Goal: Find specific page/section: Find specific page/section

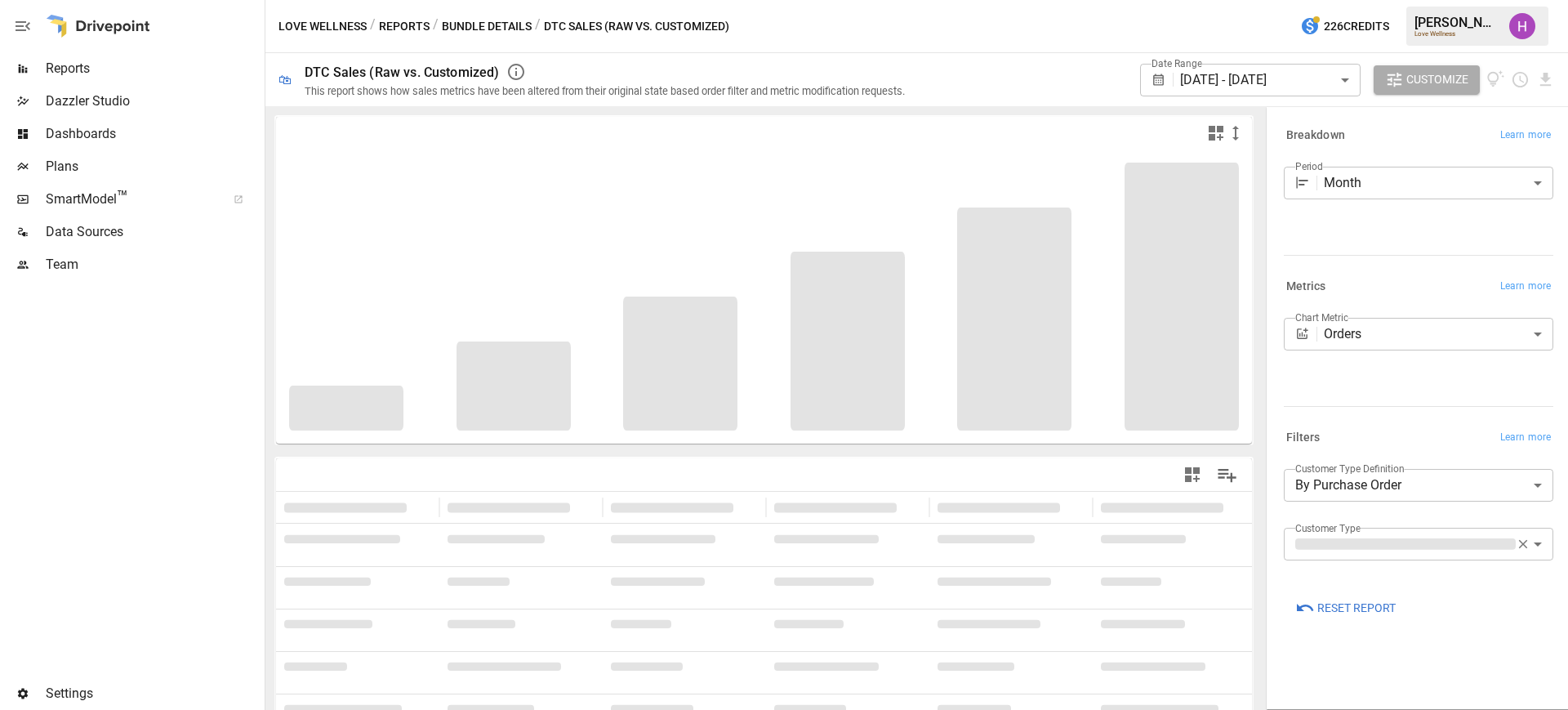
click at [60, 63] on span "Reports" at bounding box center [153, 68] width 215 height 19
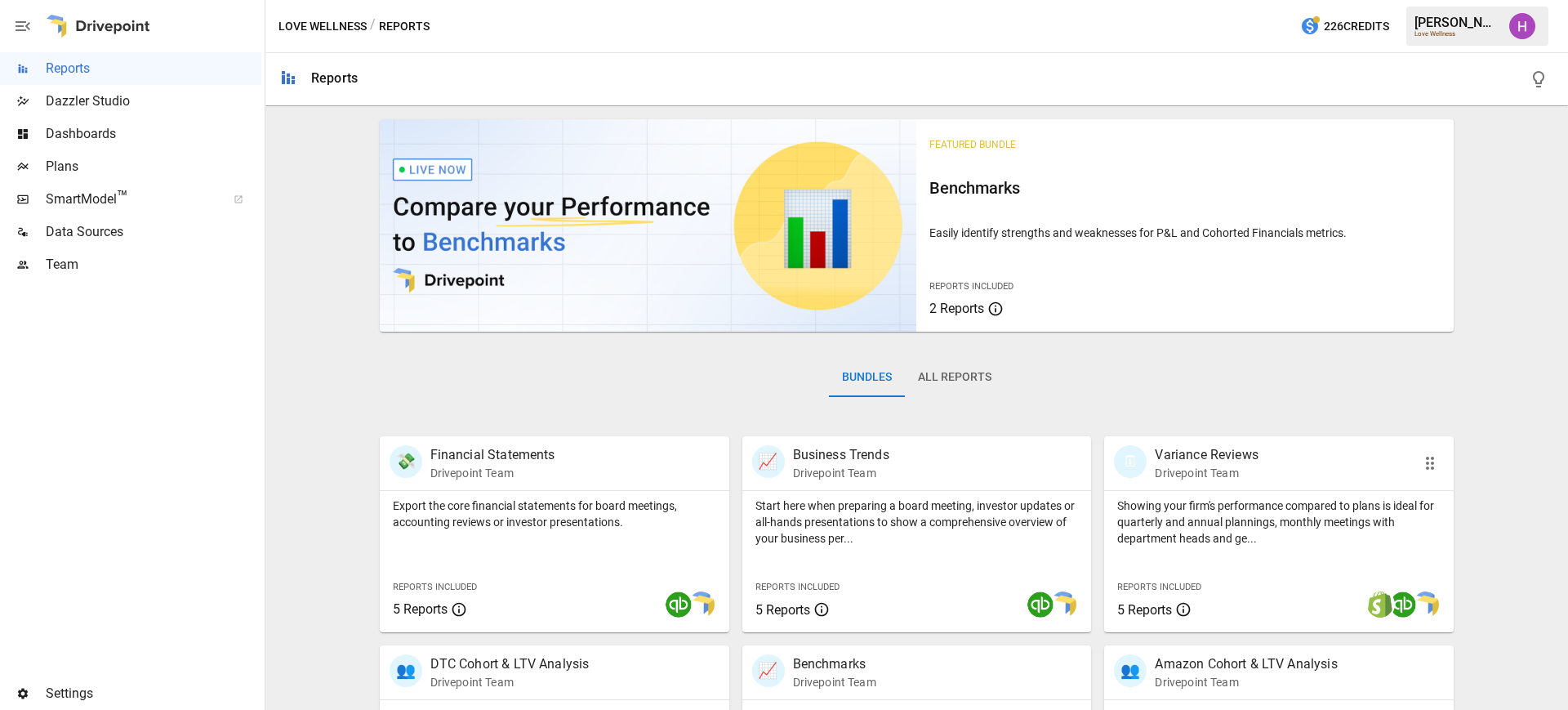
click at [1275, 449] on div "🗓 Variance Reviews Drivepoint Team" at bounding box center [1251, 463] width 275 height 36
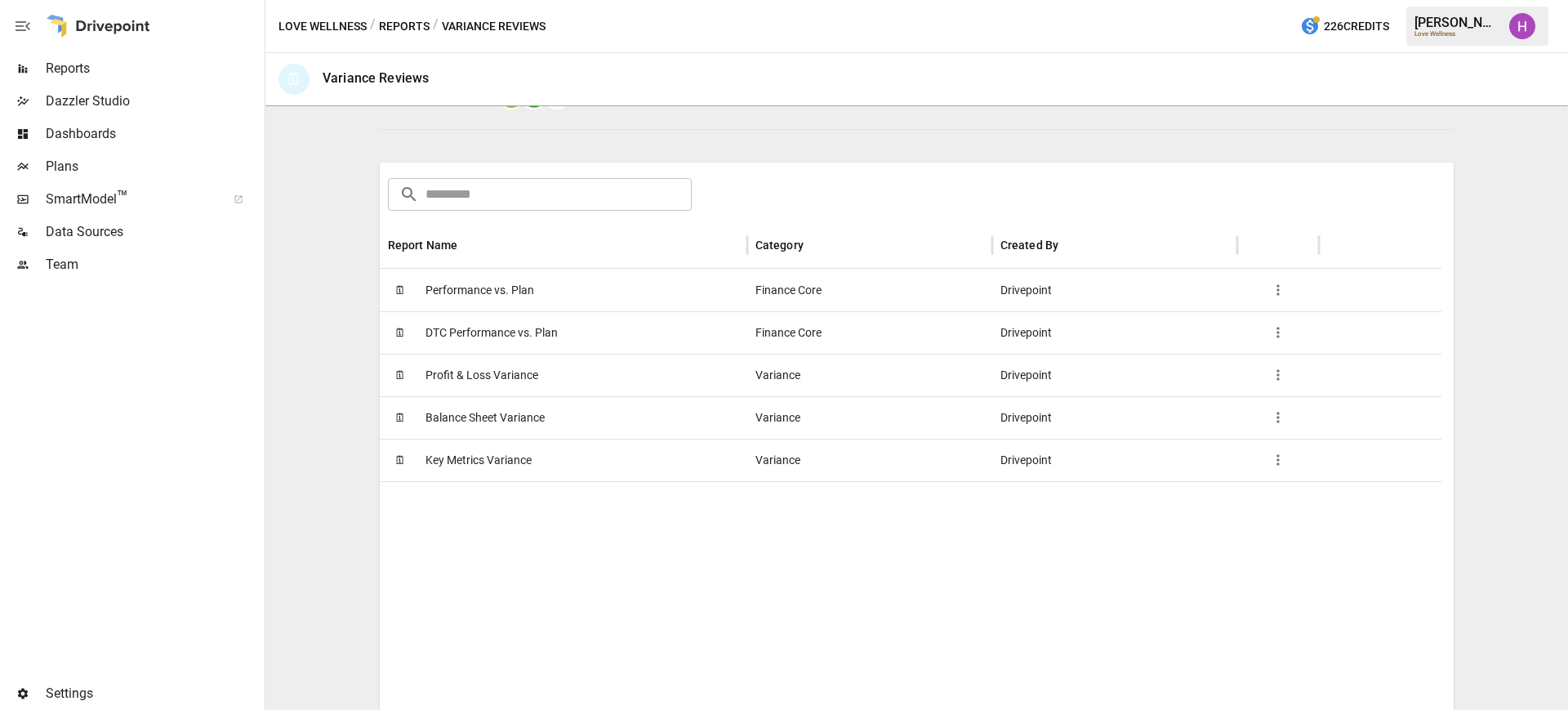
scroll to position [204, 0]
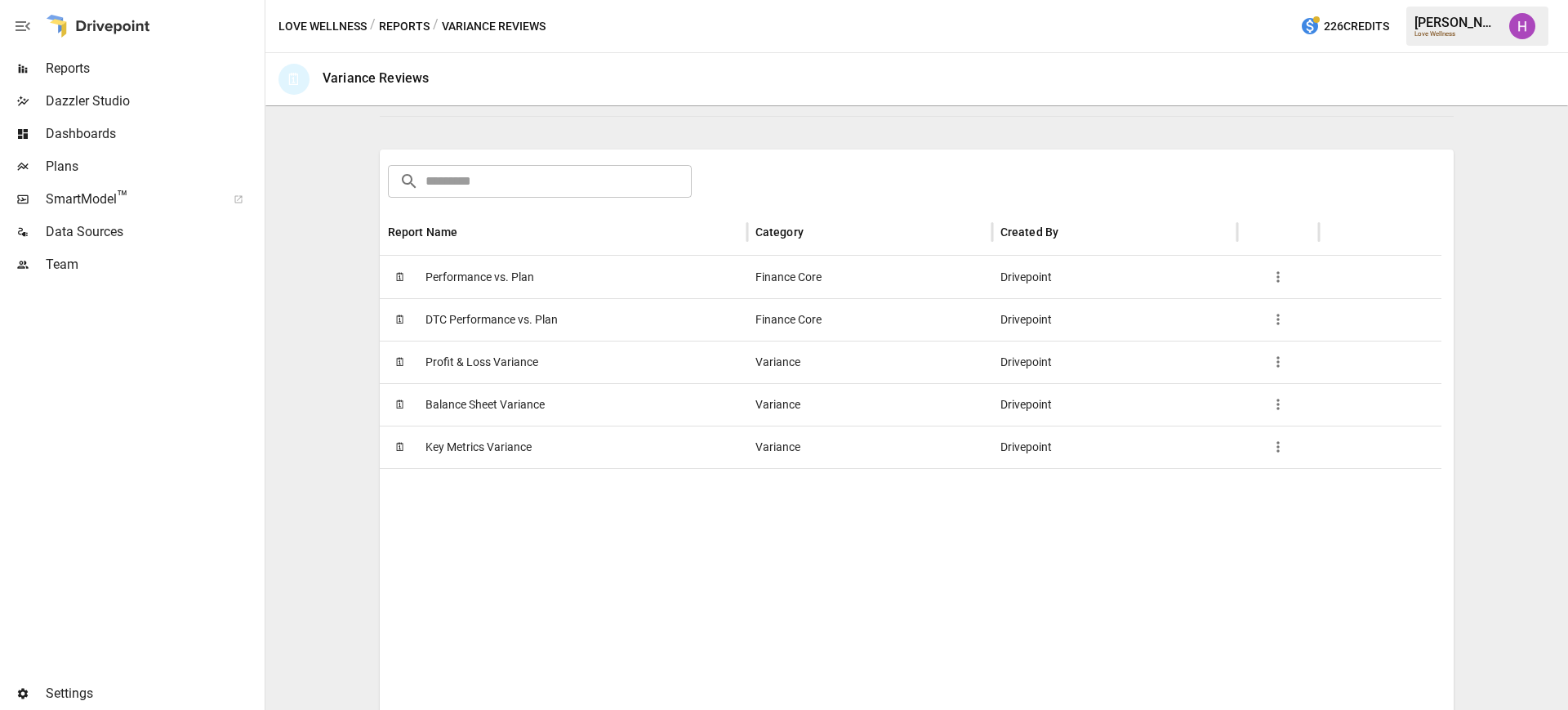
click at [481, 298] on span "Performance vs. Plan" at bounding box center [480, 278] width 108 height 42
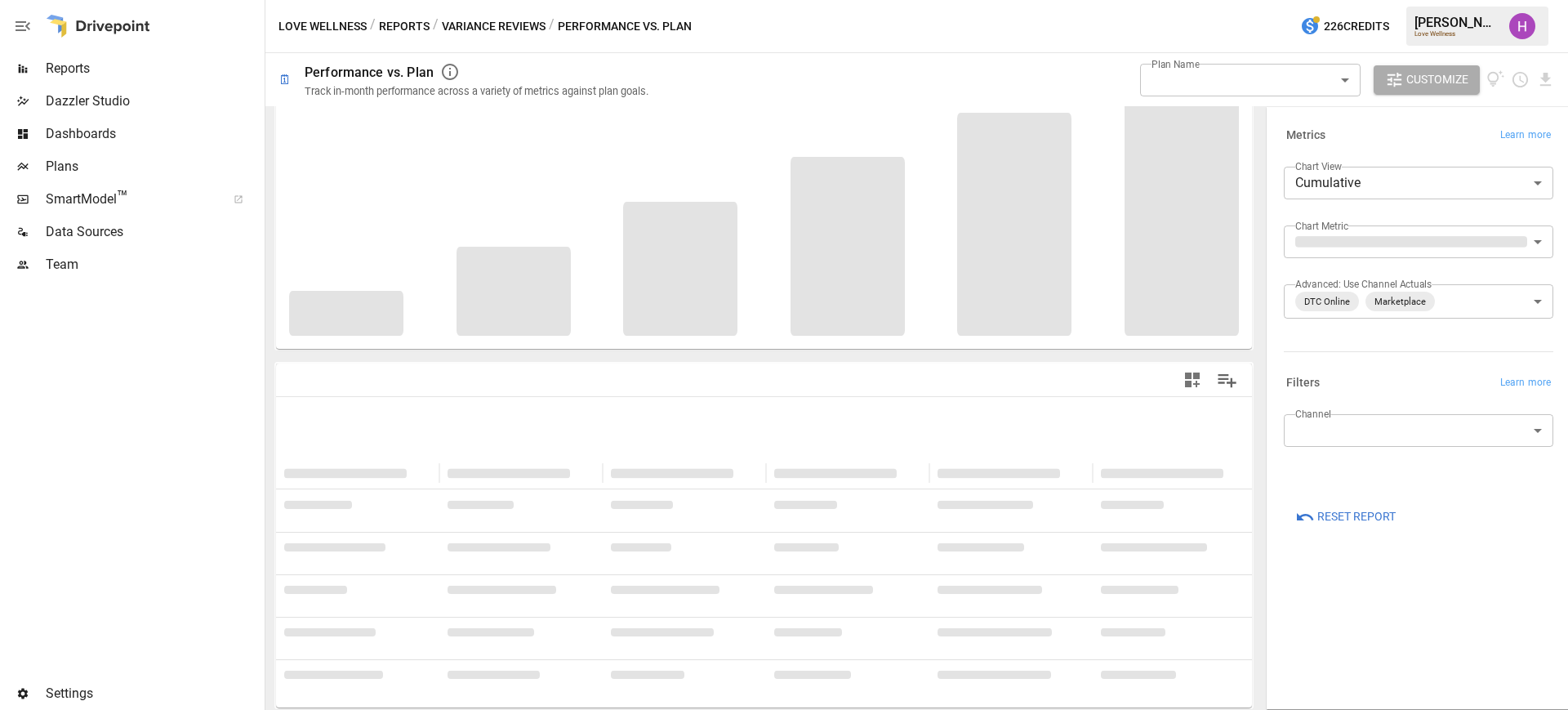
scroll to position [86, 0]
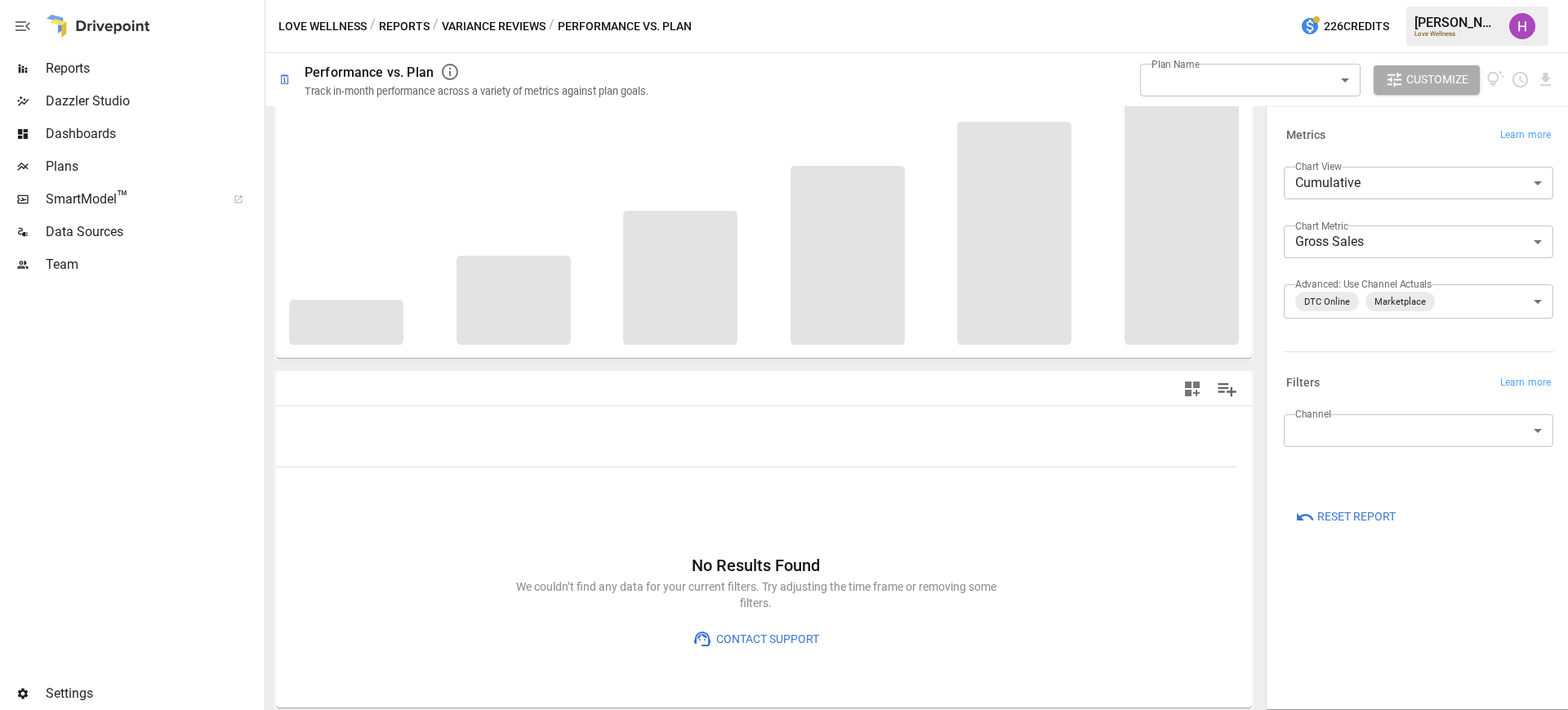
click at [133, 434] on div at bounding box center [130, 479] width 262 height 397
click at [1334, 0] on body "**********" at bounding box center [784, 0] width 1568 height 0
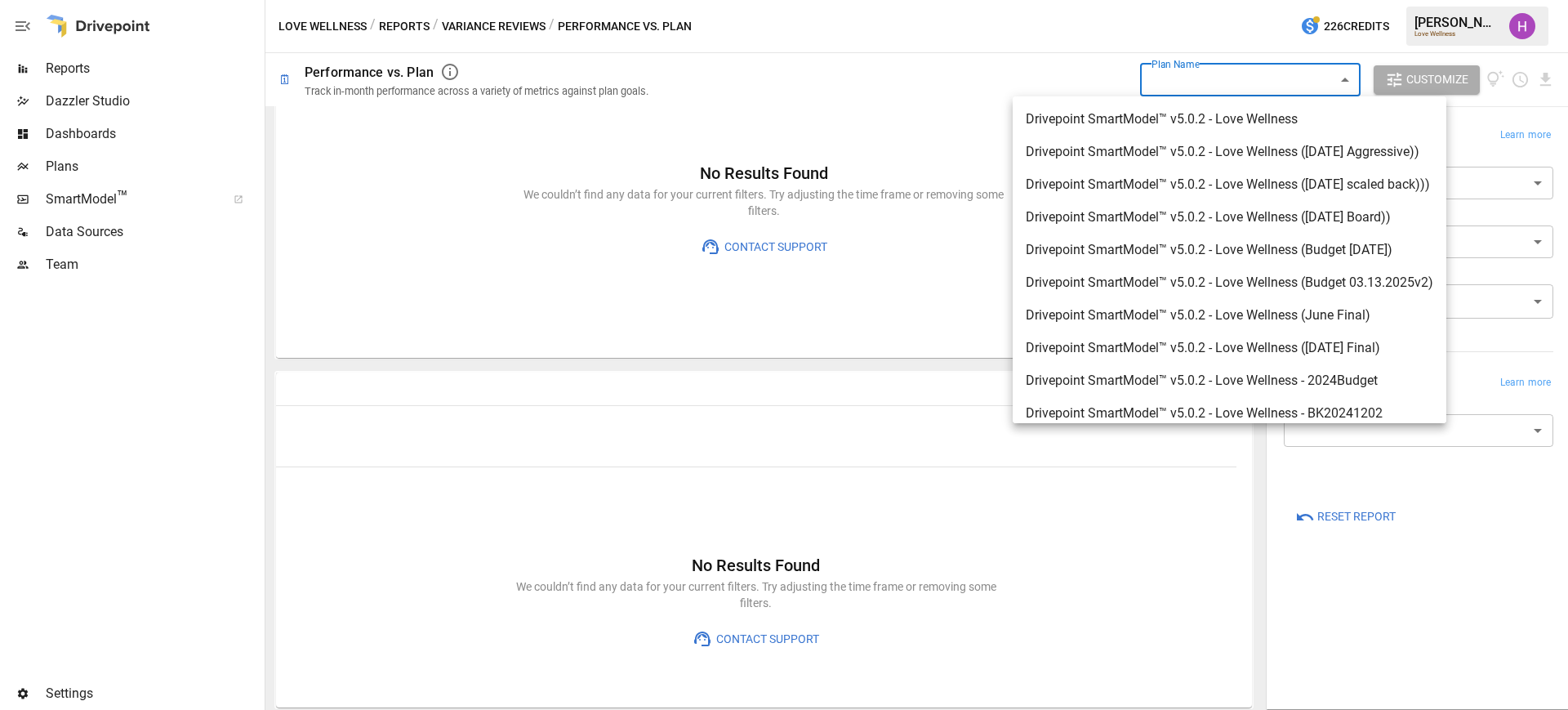
click at [1295, 342] on span "Drivepoint SmartModel™ v5.0.2 - Love Wellness ([DATE] Final)" at bounding box center [1229, 348] width 408 height 19
type input "**********"
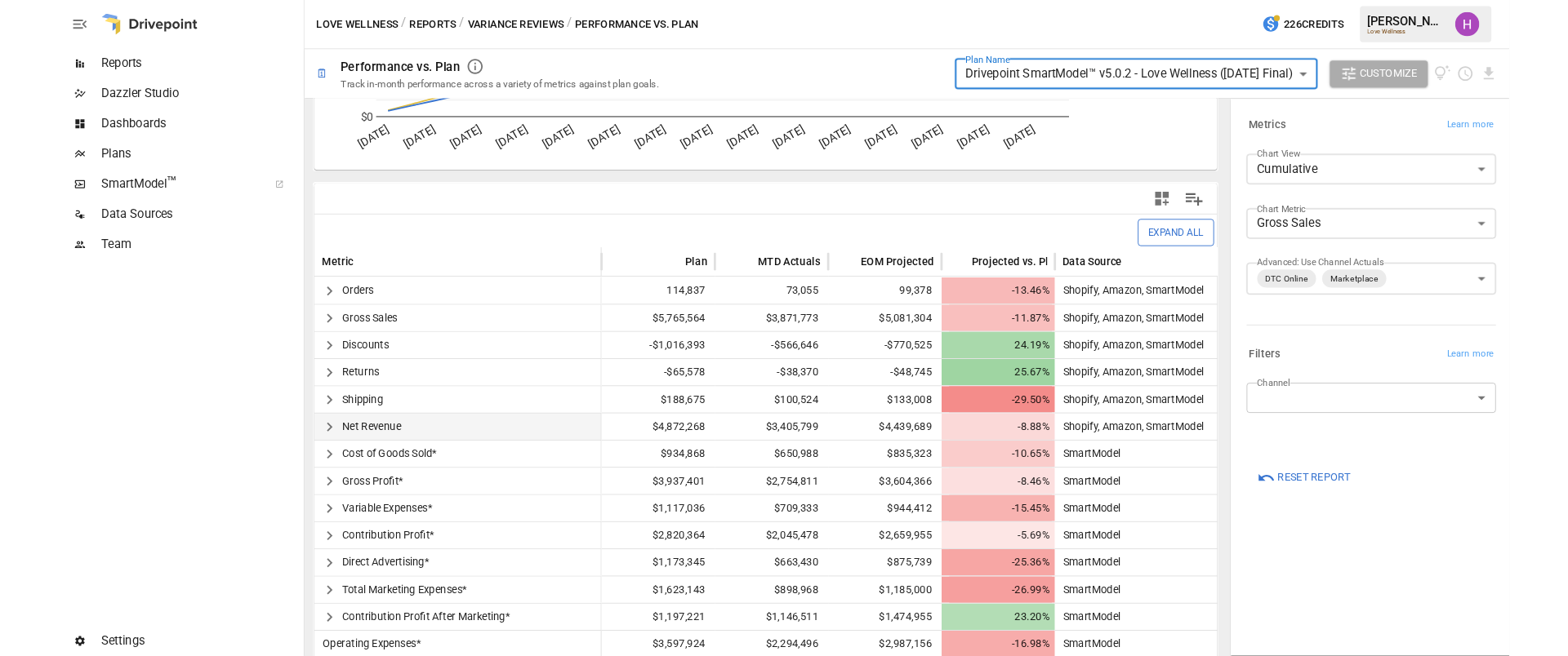
scroll to position [306, 0]
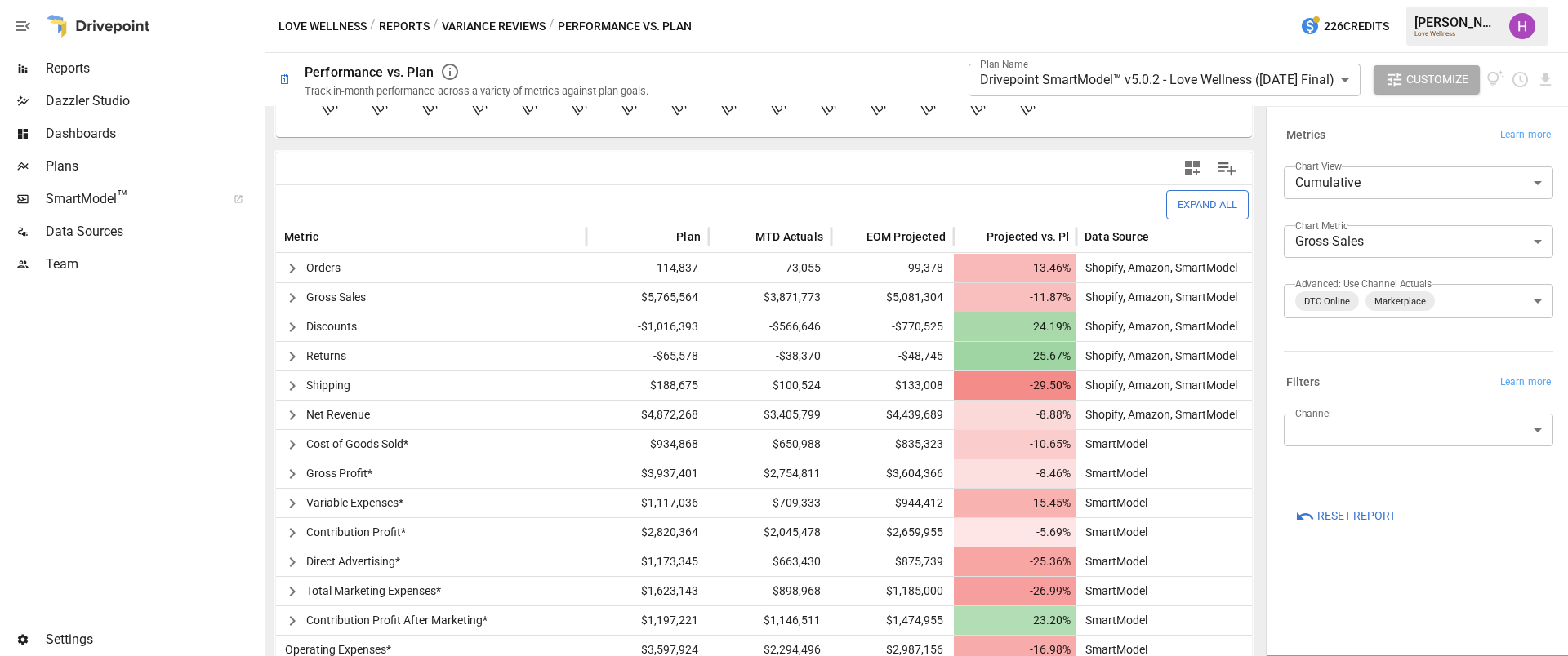
click at [240, 413] on div at bounding box center [130, 452] width 262 height 343
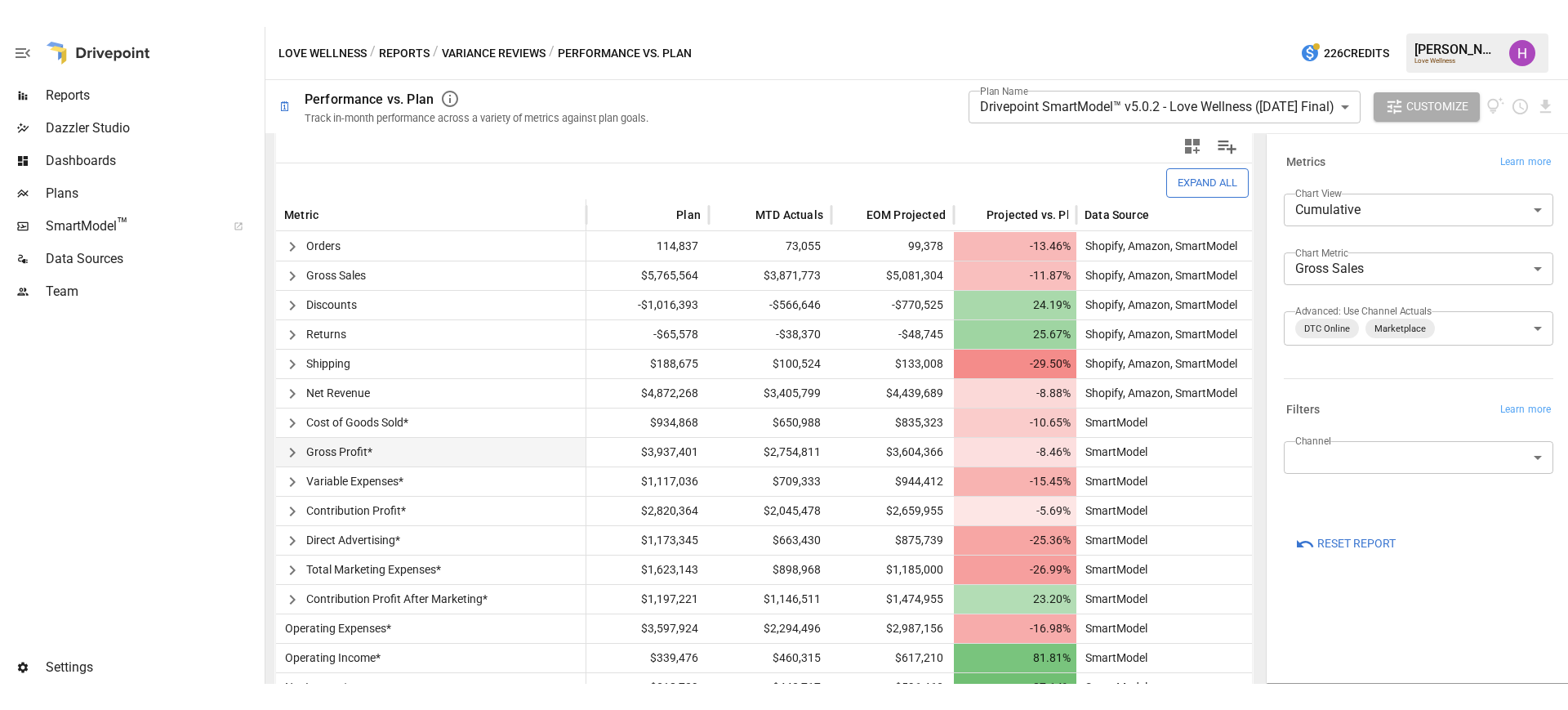
scroll to position [399, 0]
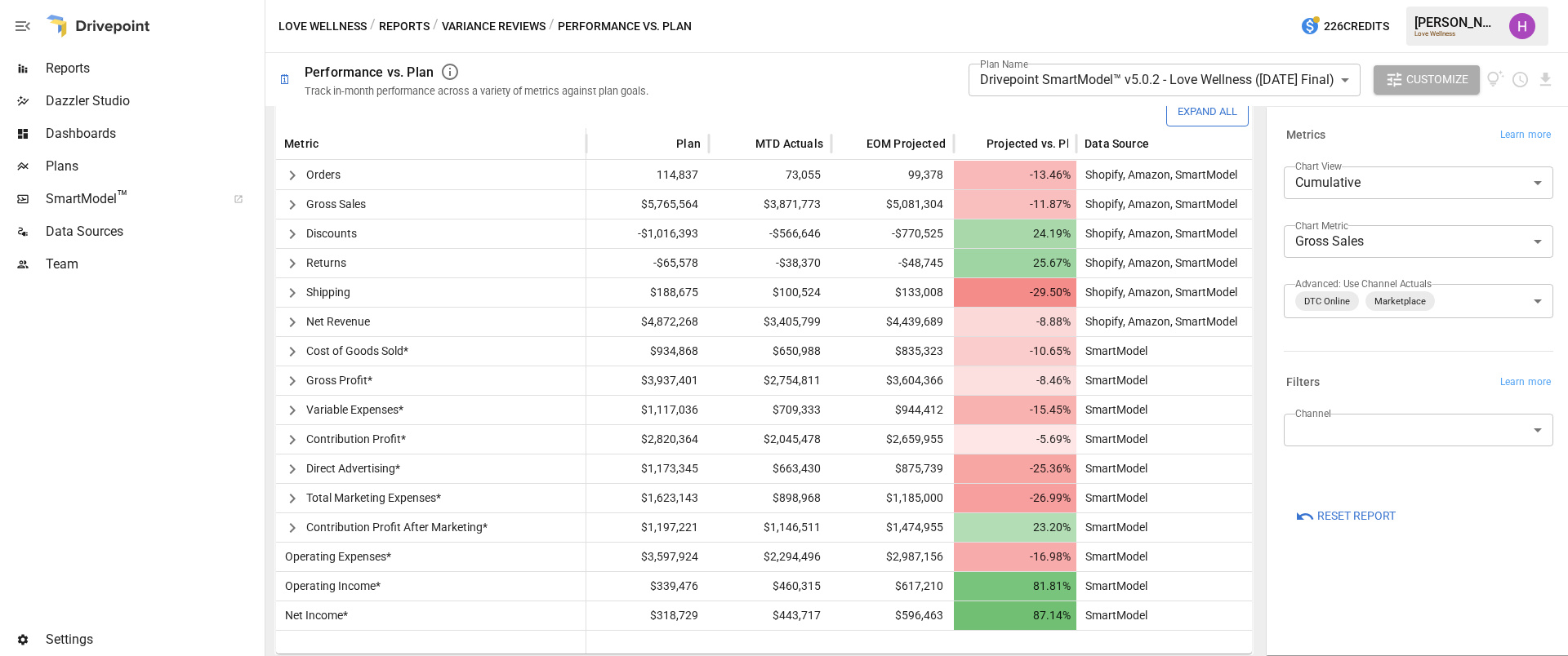
click at [173, 352] on div at bounding box center [130, 452] width 262 height 343
click at [92, 197] on span "SmartModel ™" at bounding box center [130, 199] width 170 height 19
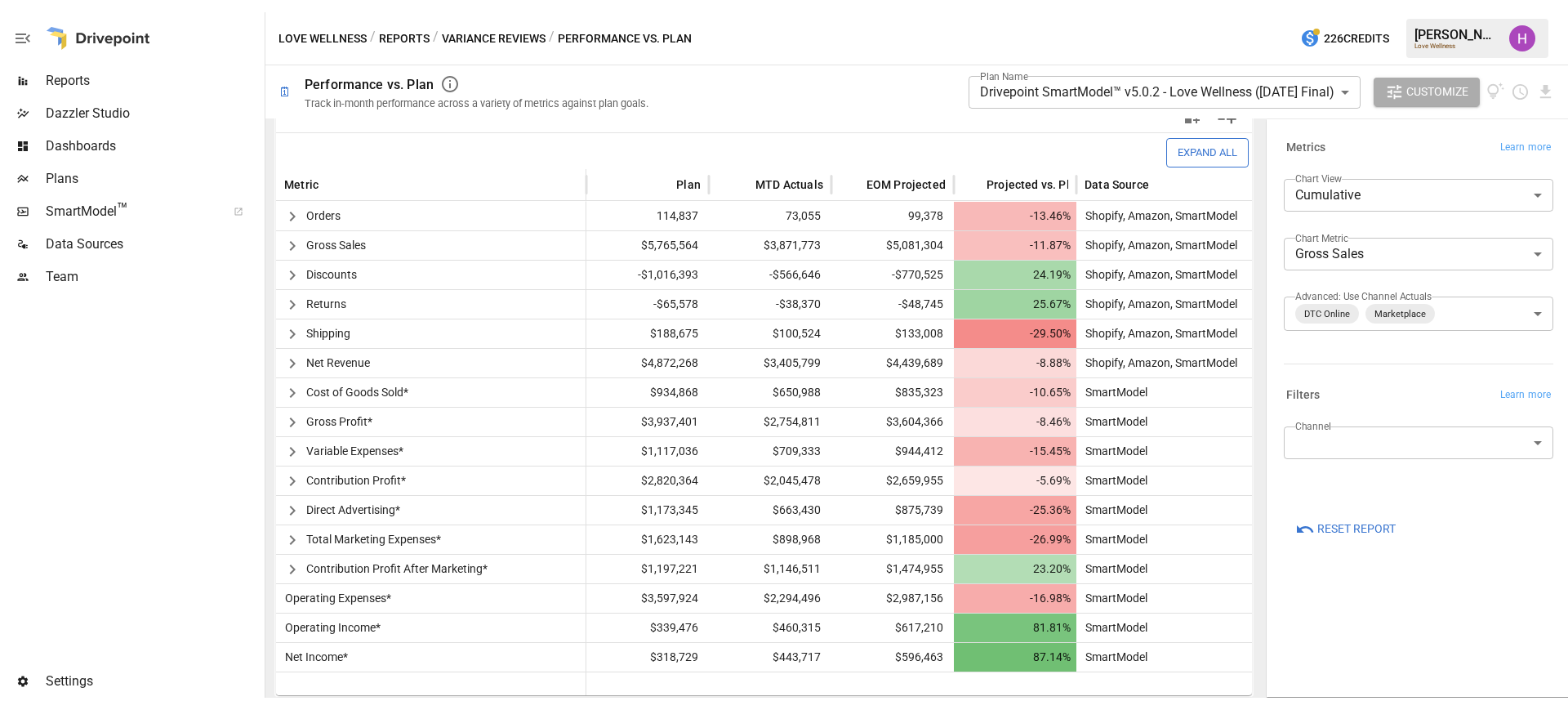
scroll to position [347, 0]
